Goal: Find specific page/section: Find specific page/section

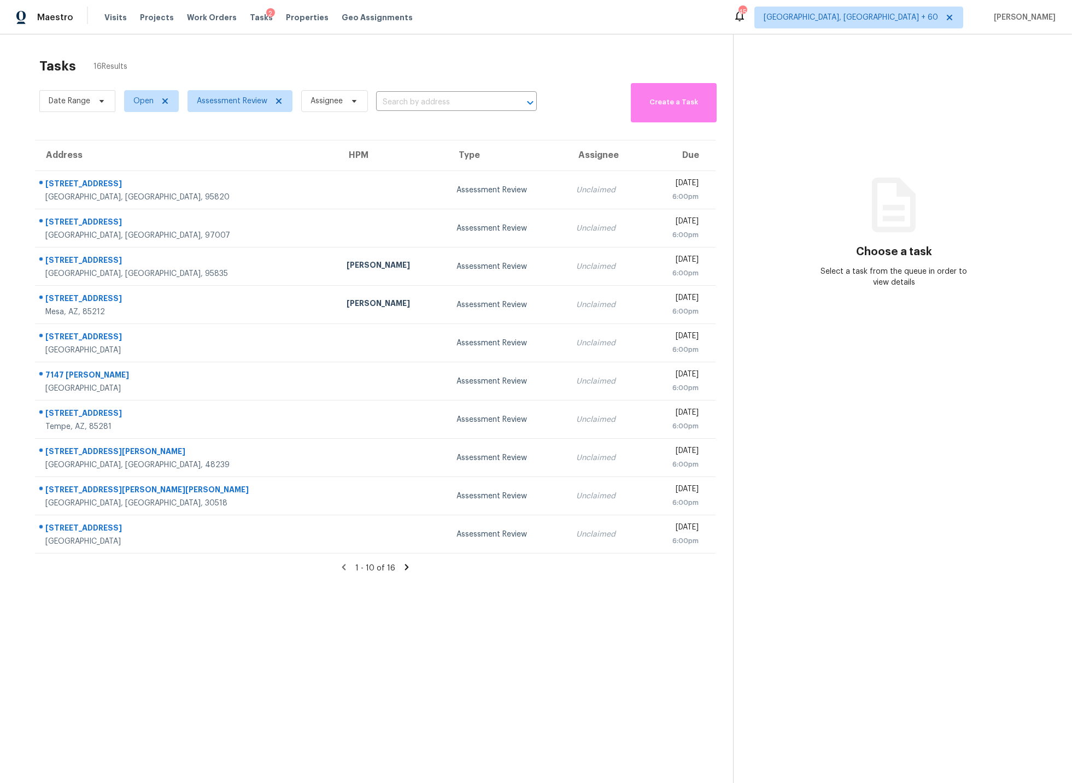
scroll to position [3, 0]
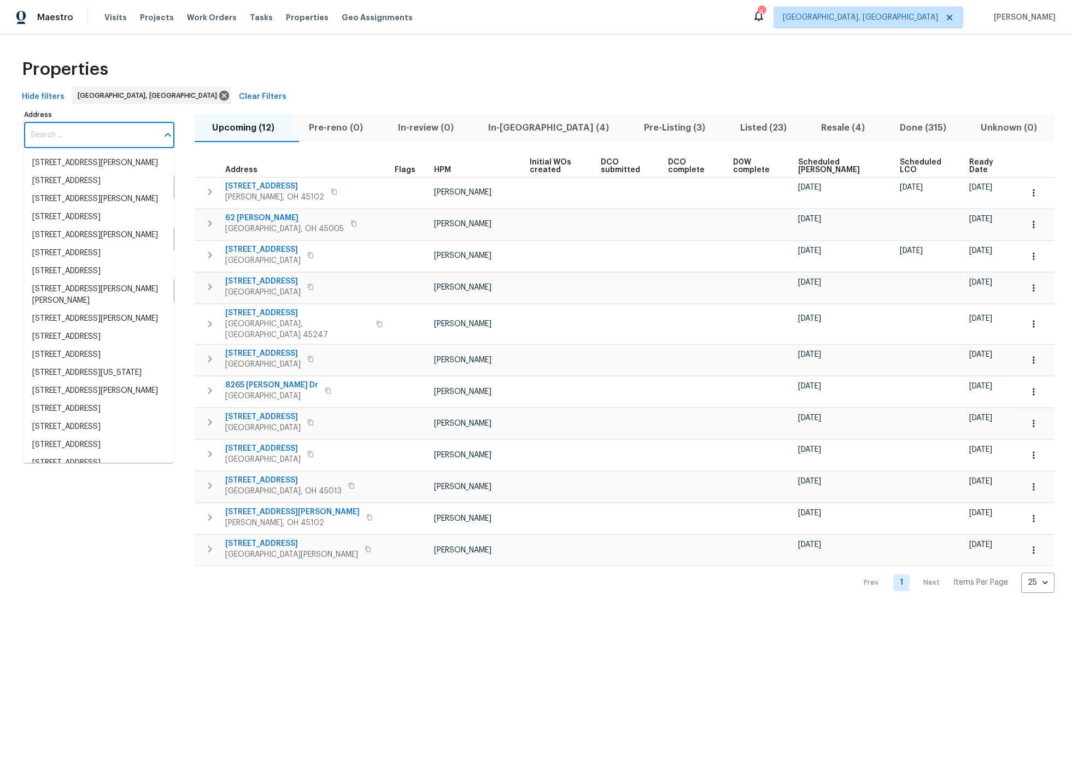
click at [44, 134] on input "Address" at bounding box center [91, 135] width 134 height 26
paste input "7046 Beechmont Ave"
type input "7046 Beechmont Ave"
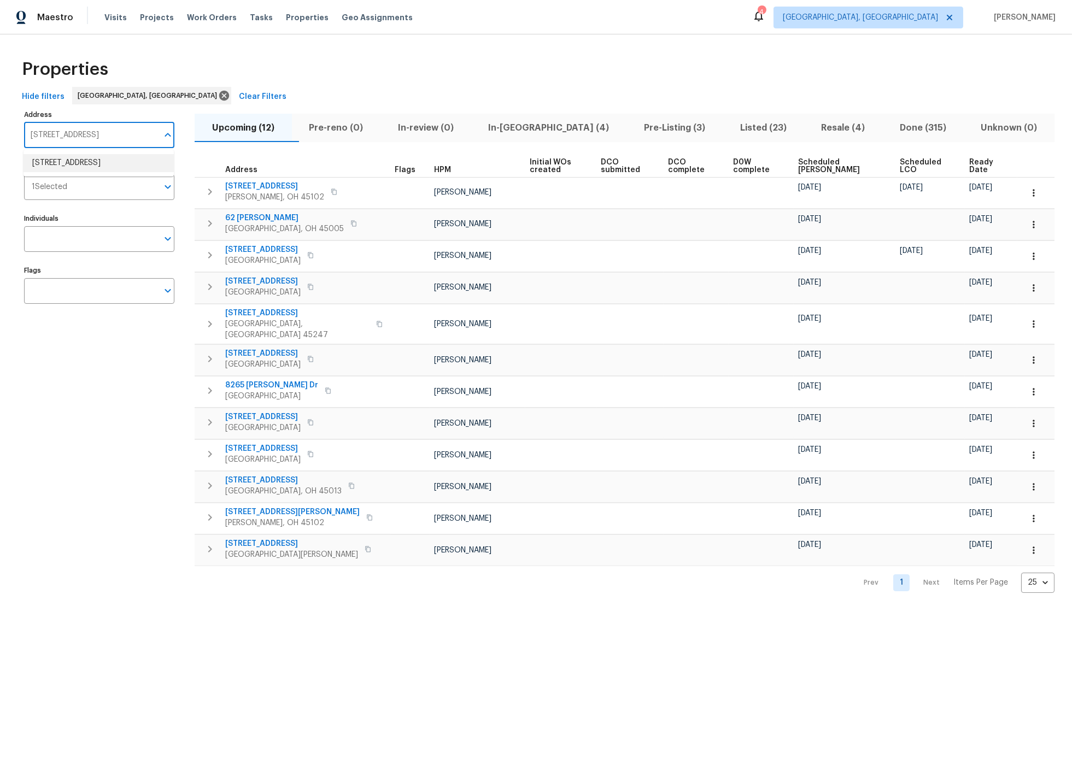
click at [64, 162] on li "7046 Beechmont Ave Cincinnati OH 45230" at bounding box center [99, 163] width 150 height 18
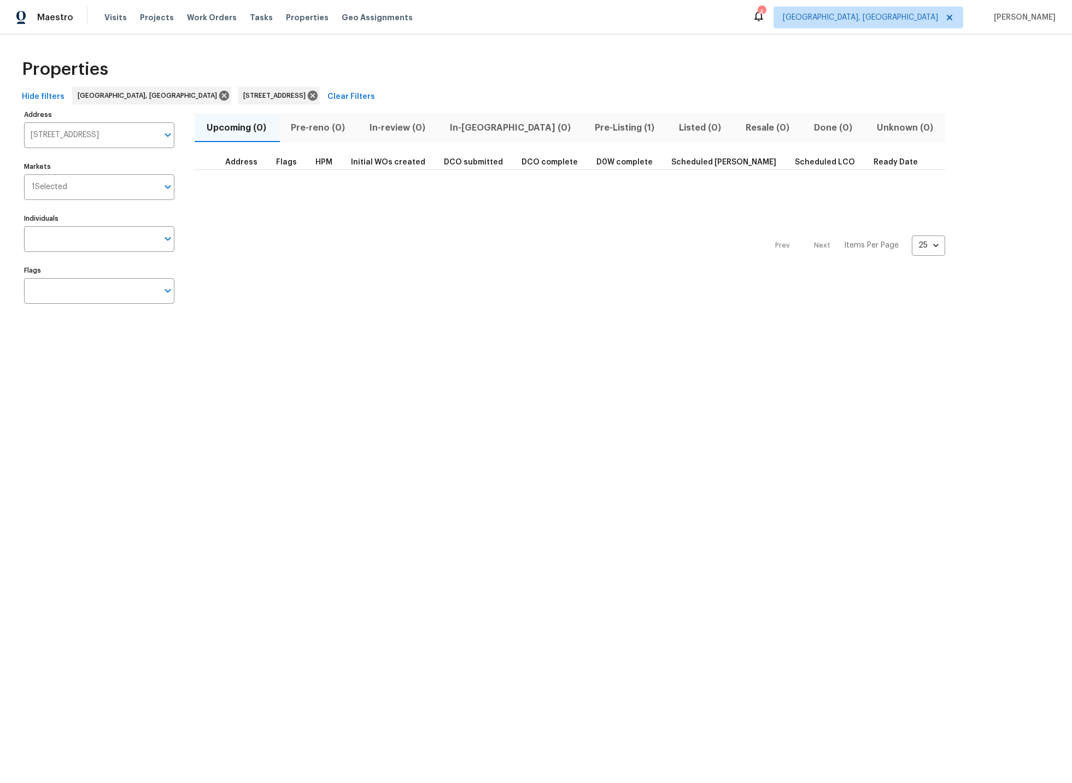
click at [589, 126] on span "Pre-Listing (1)" at bounding box center [624, 127] width 71 height 15
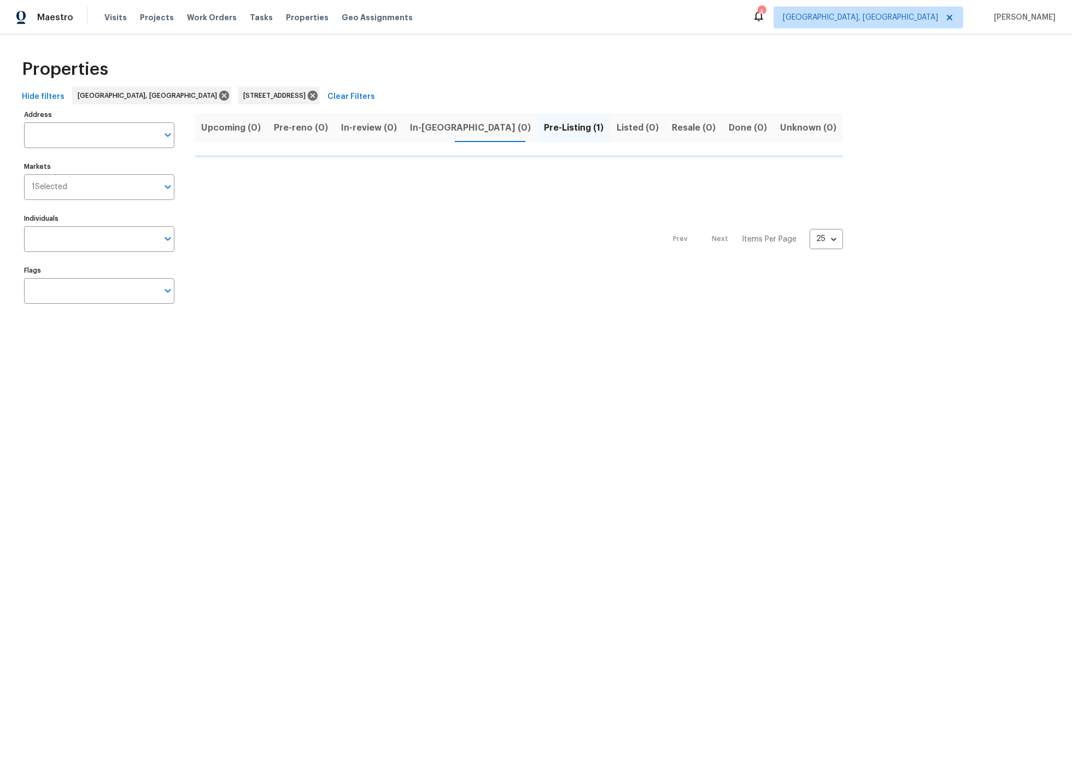
type input "7046 Beechmont Ave Cincinnati OH 45230"
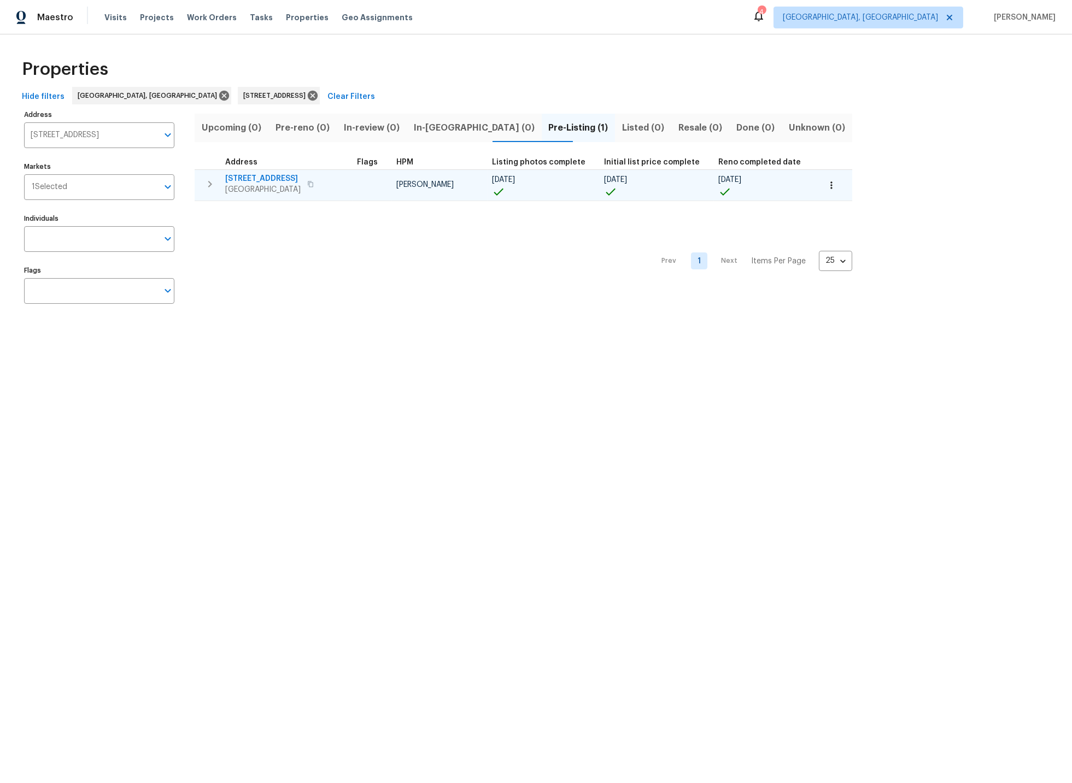
click at [209, 184] on icon "button" at bounding box center [209, 184] width 13 height 13
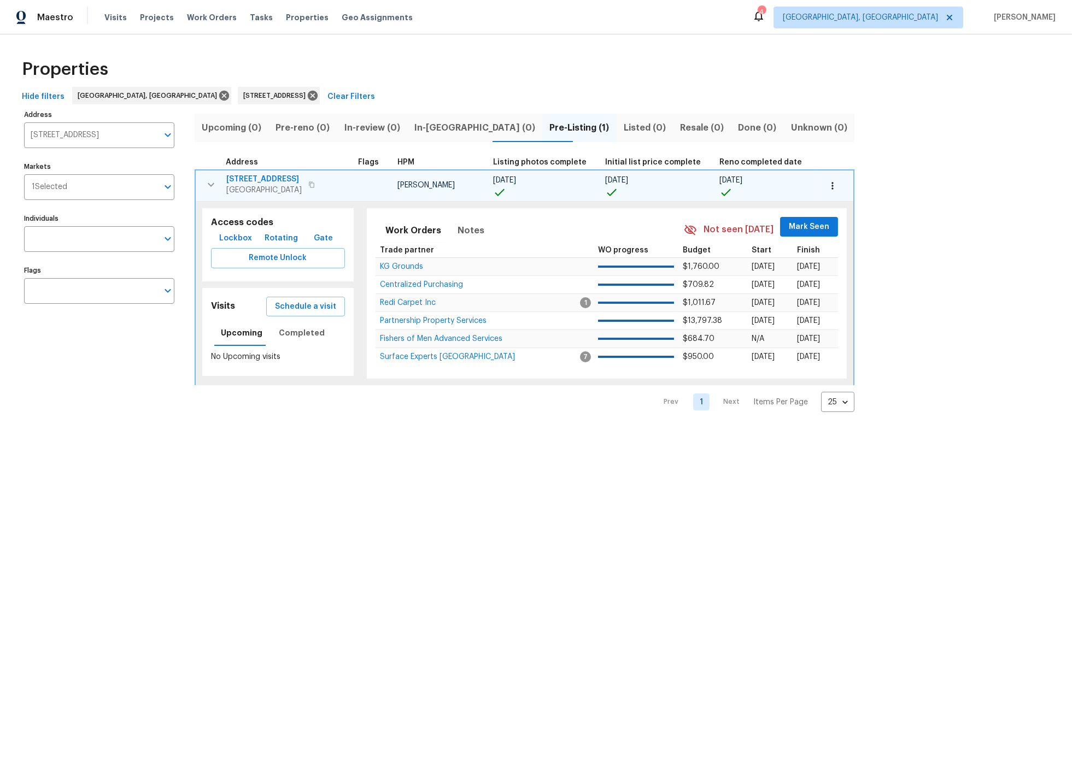
click at [279, 180] on span "7046 Beechmont Ave" at bounding box center [263, 179] width 75 height 11
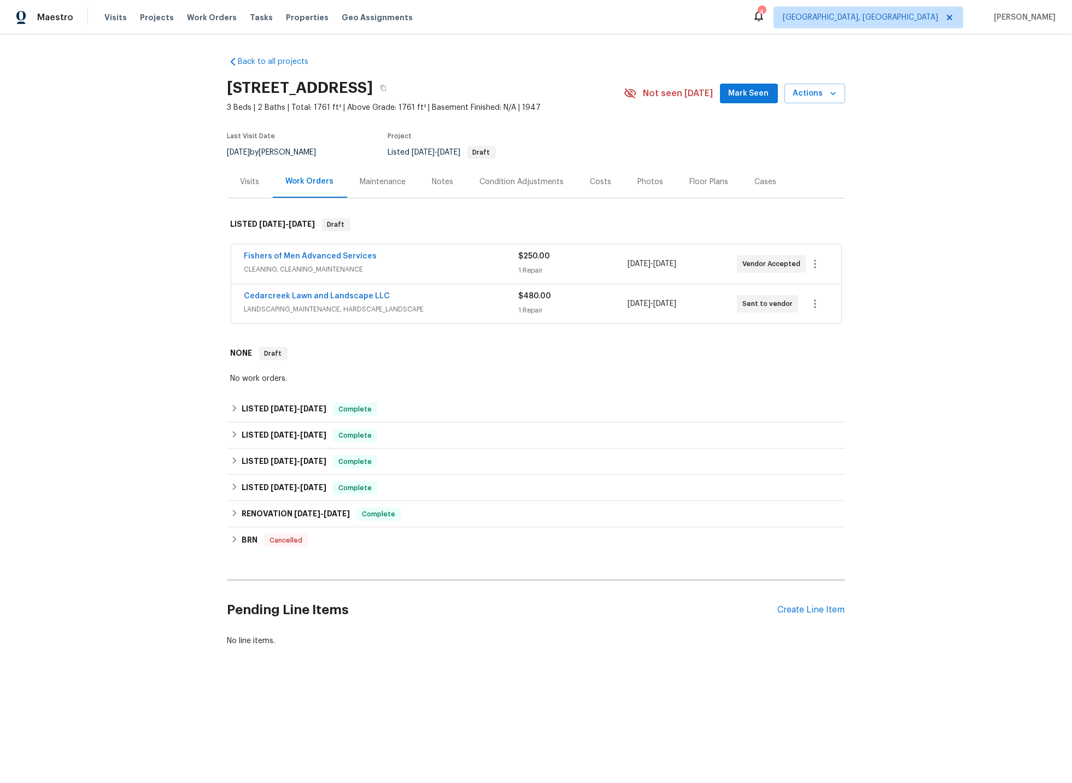
click at [644, 184] on div "Photos" at bounding box center [651, 182] width 26 height 11
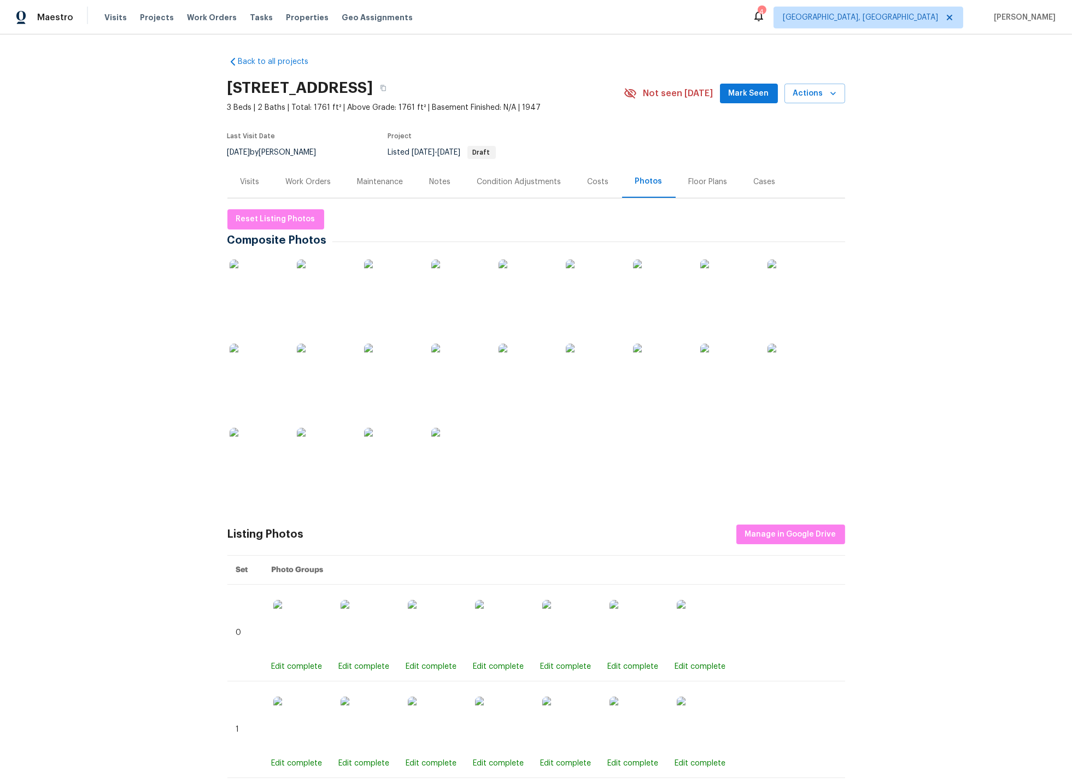
click at [258, 293] on img at bounding box center [257, 287] width 55 height 55
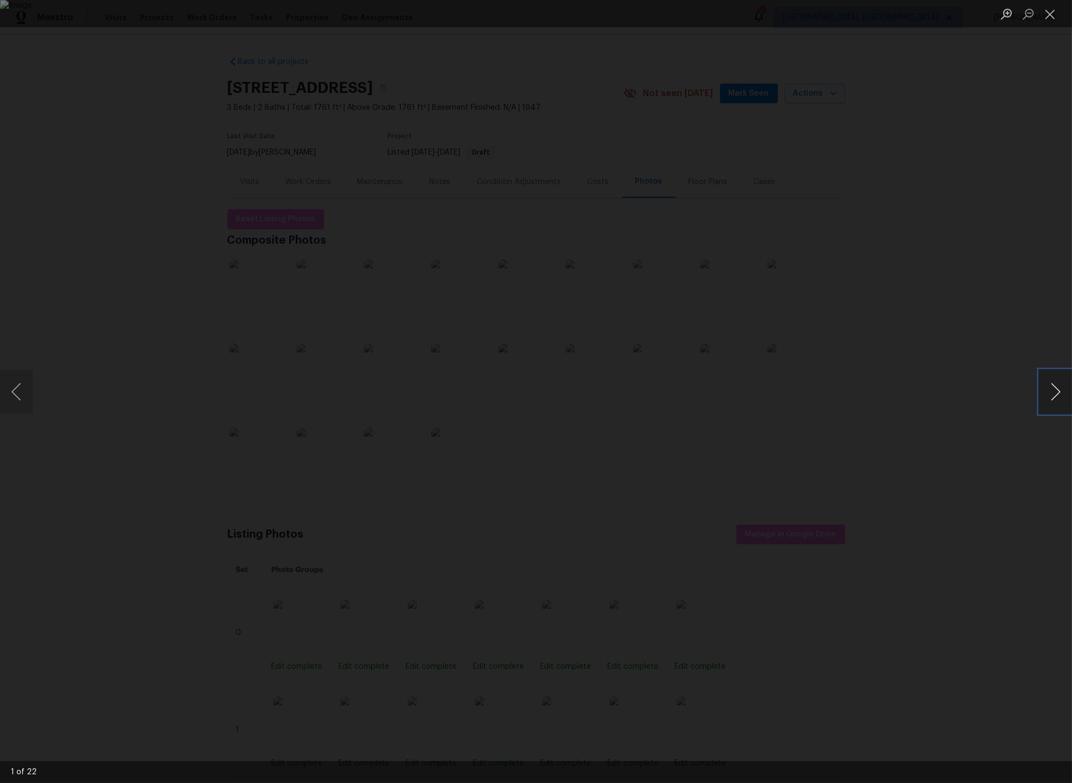
click at [1055, 391] on button "Next image" at bounding box center [1055, 392] width 33 height 44
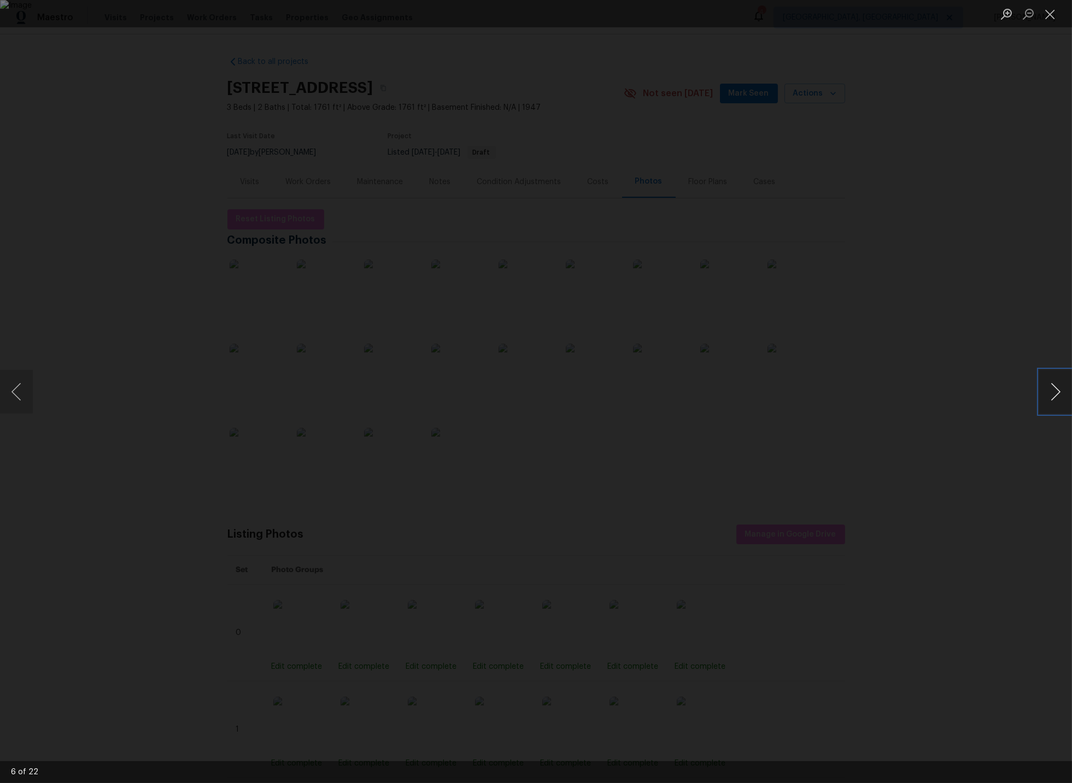
click at [1055, 391] on button "Next image" at bounding box center [1055, 392] width 33 height 44
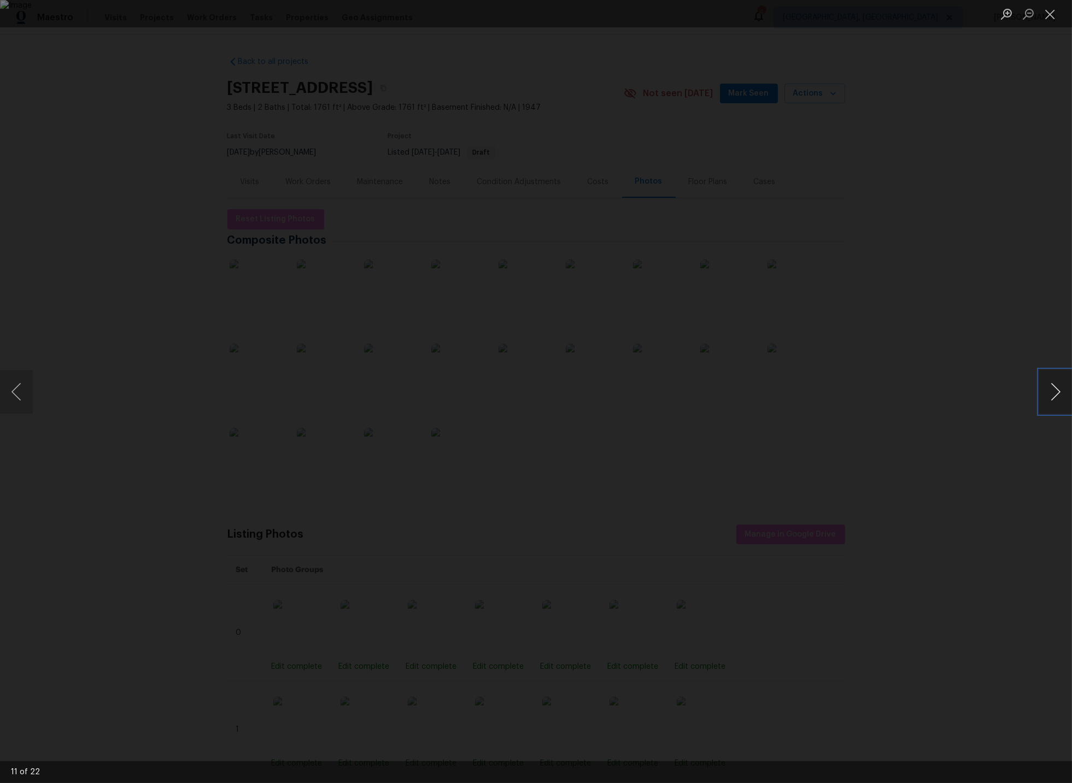
click at [1055, 391] on button "Next image" at bounding box center [1055, 392] width 33 height 44
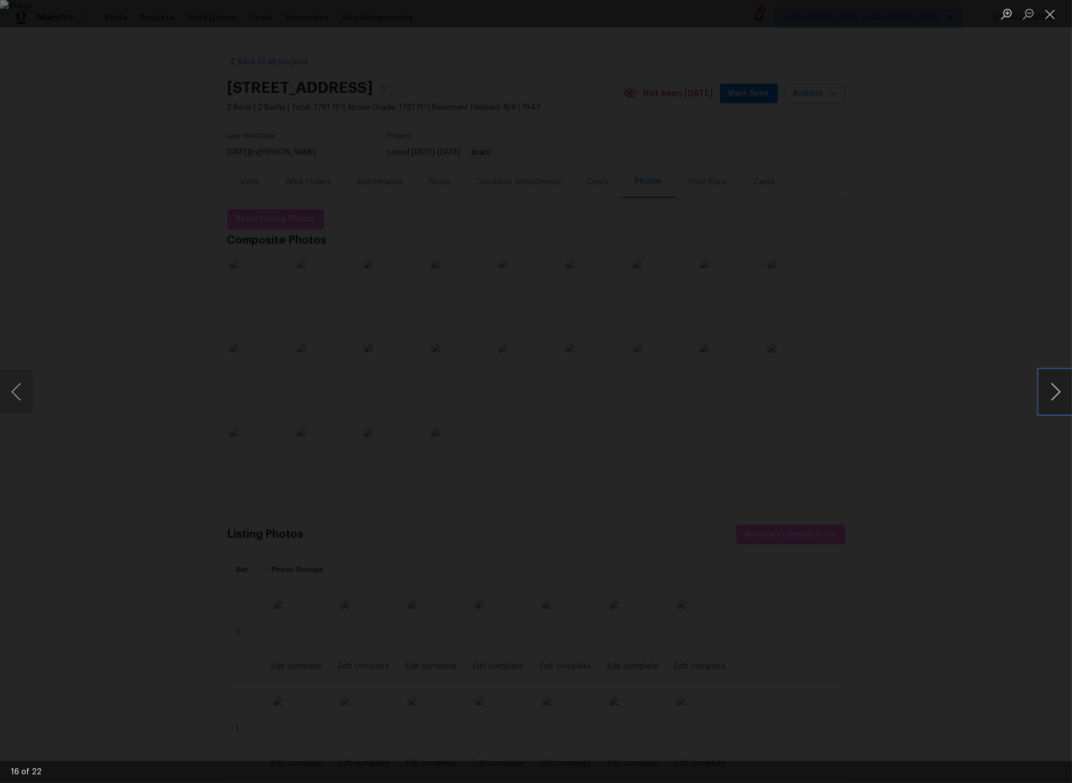
click at [1055, 391] on button "Next image" at bounding box center [1055, 392] width 33 height 44
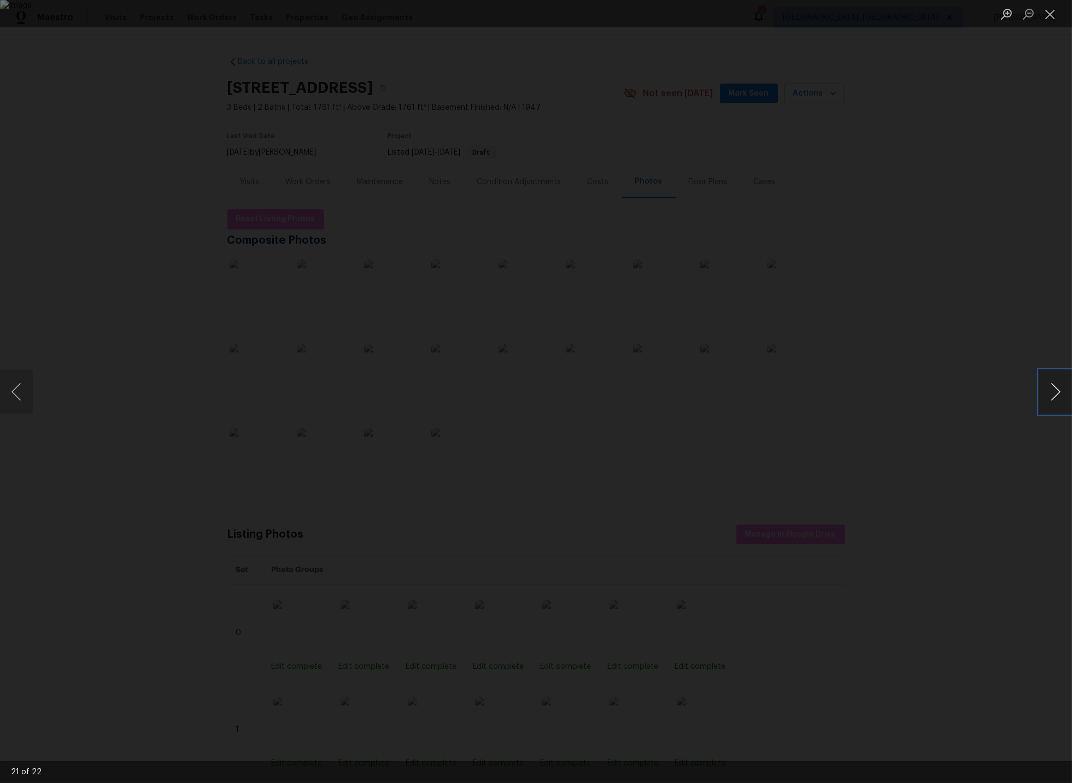
click at [1054, 389] on button "Next image" at bounding box center [1055, 392] width 33 height 44
click at [1051, 11] on button "Close lightbox" at bounding box center [1050, 13] width 22 height 19
